Goal: Obtain resource: Obtain resource

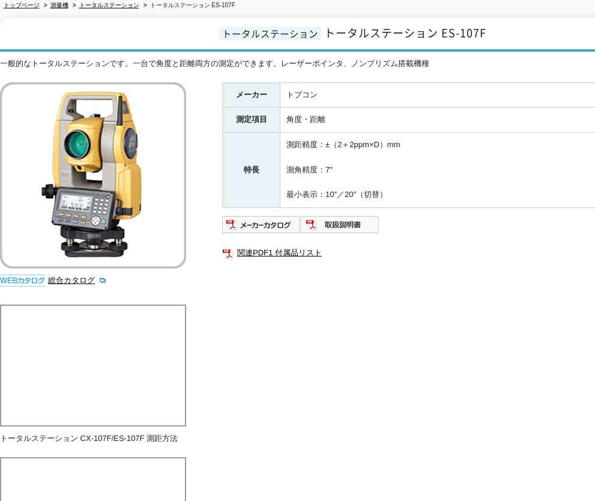
scroll to position [21, 0]
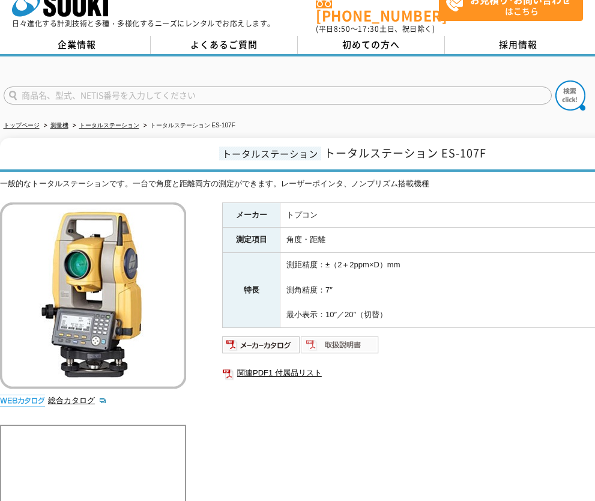
click at [344, 338] on img at bounding box center [340, 344] width 79 height 19
click at [457, 335] on ul at bounding box center [462, 344] width 480 height 19
click at [122, 122] on link "トータルステーション" at bounding box center [109, 125] width 60 height 7
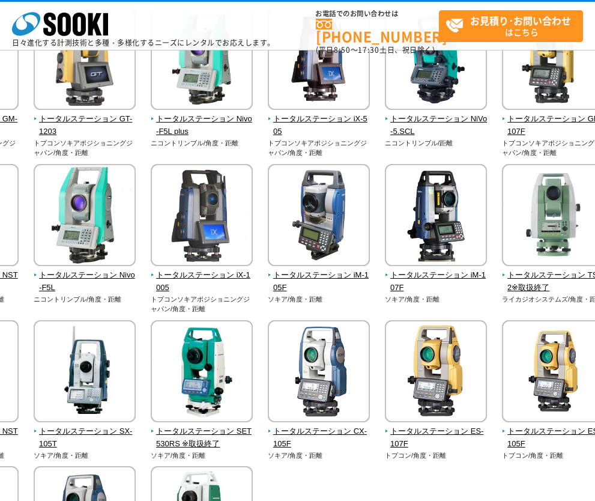
scroll to position [180, 107]
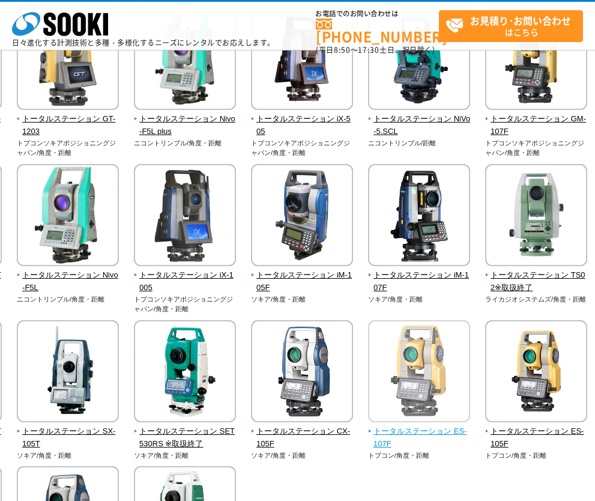
click at [427, 432] on span "トータルステーション ES-107F" at bounding box center [419, 437] width 103 height 25
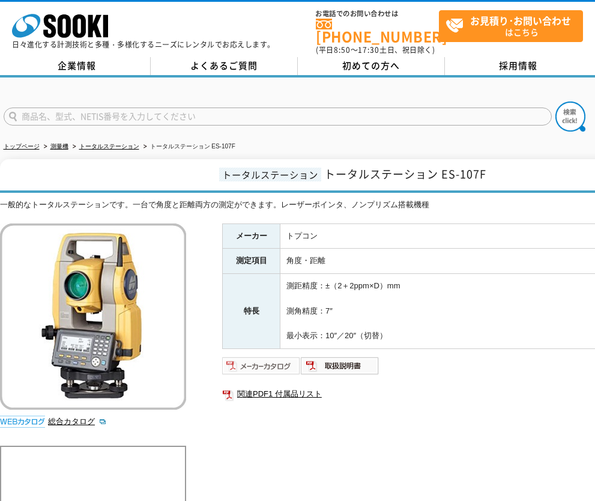
click at [250, 357] on img at bounding box center [261, 365] width 79 height 19
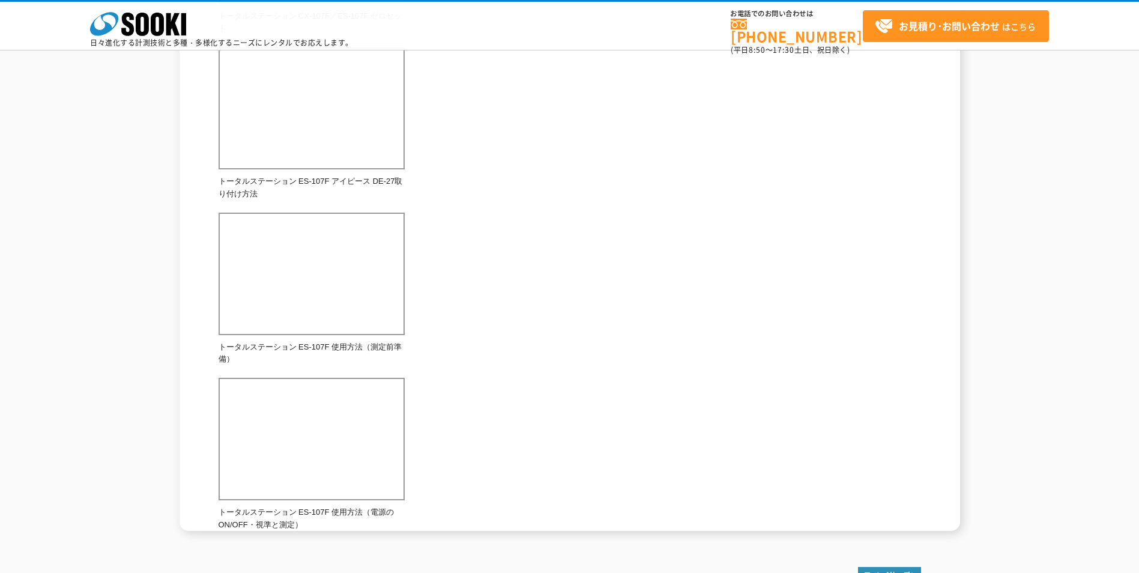
scroll to position [789, 0]
